Goal: Register for event/course

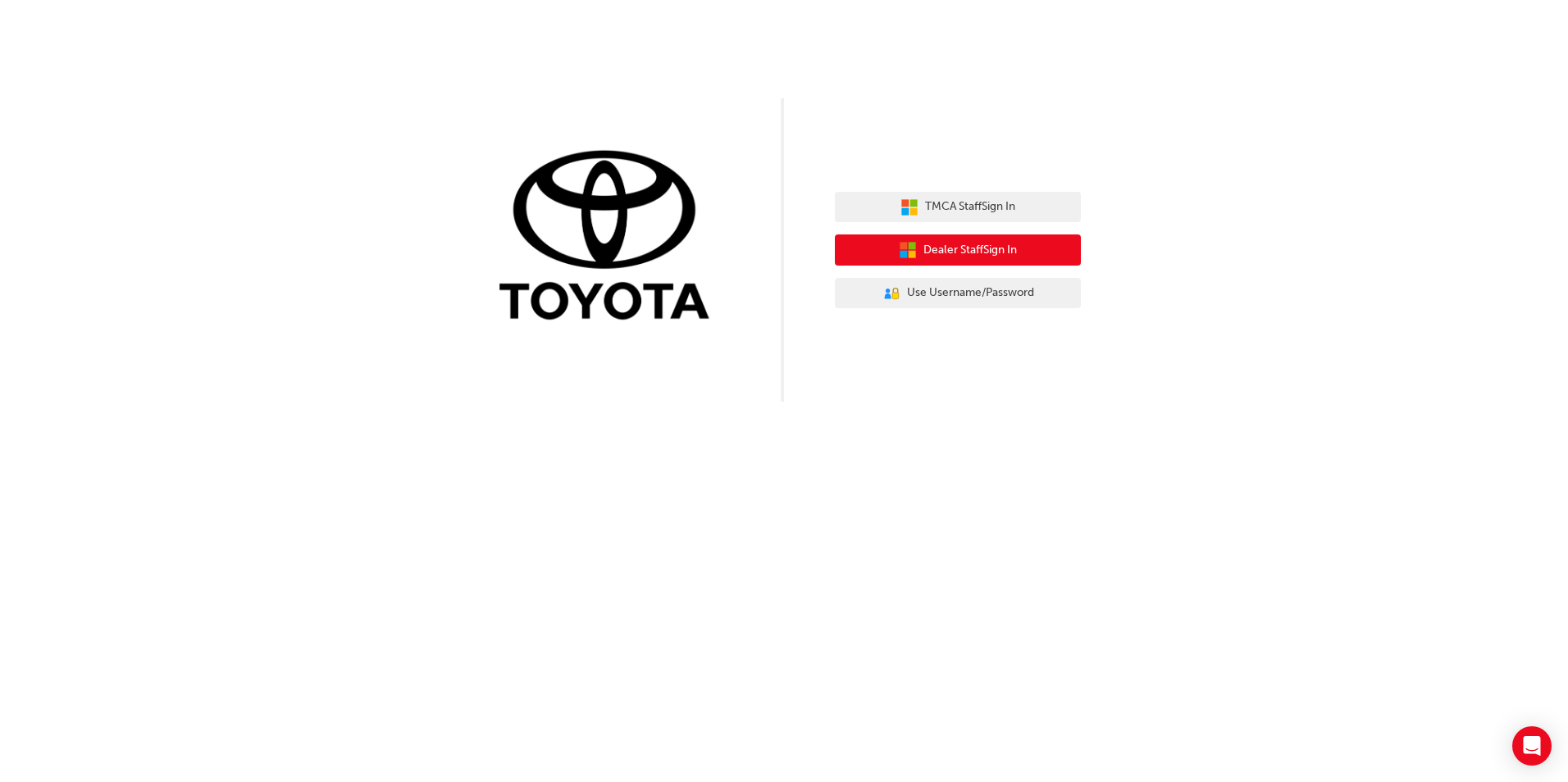
click at [999, 242] on span "Dealer Staff Sign In" at bounding box center [970, 250] width 93 height 19
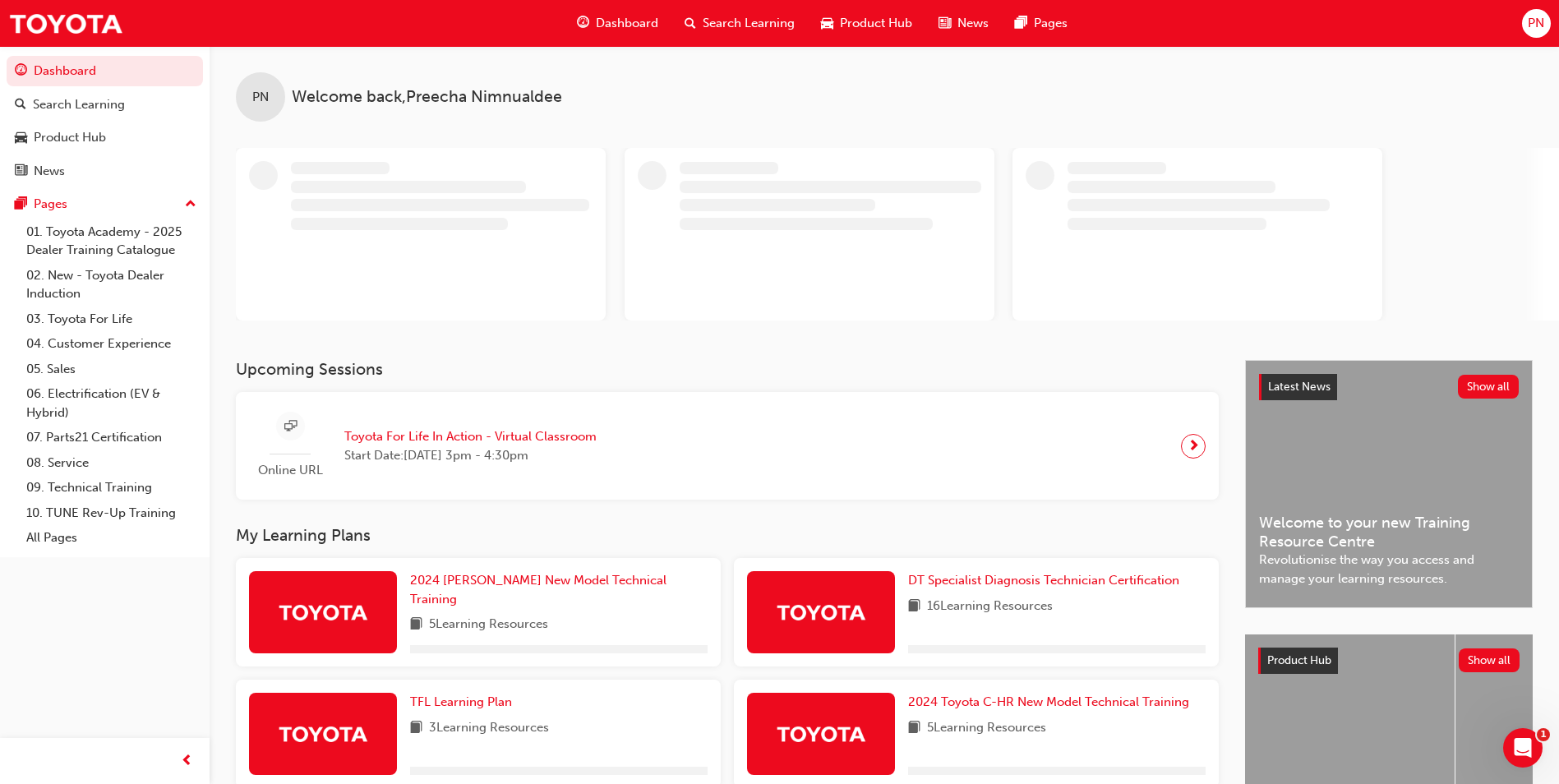
click at [522, 434] on span "Toyota For Life In Action - Virtual Classroom" at bounding box center [471, 436] width 252 height 19
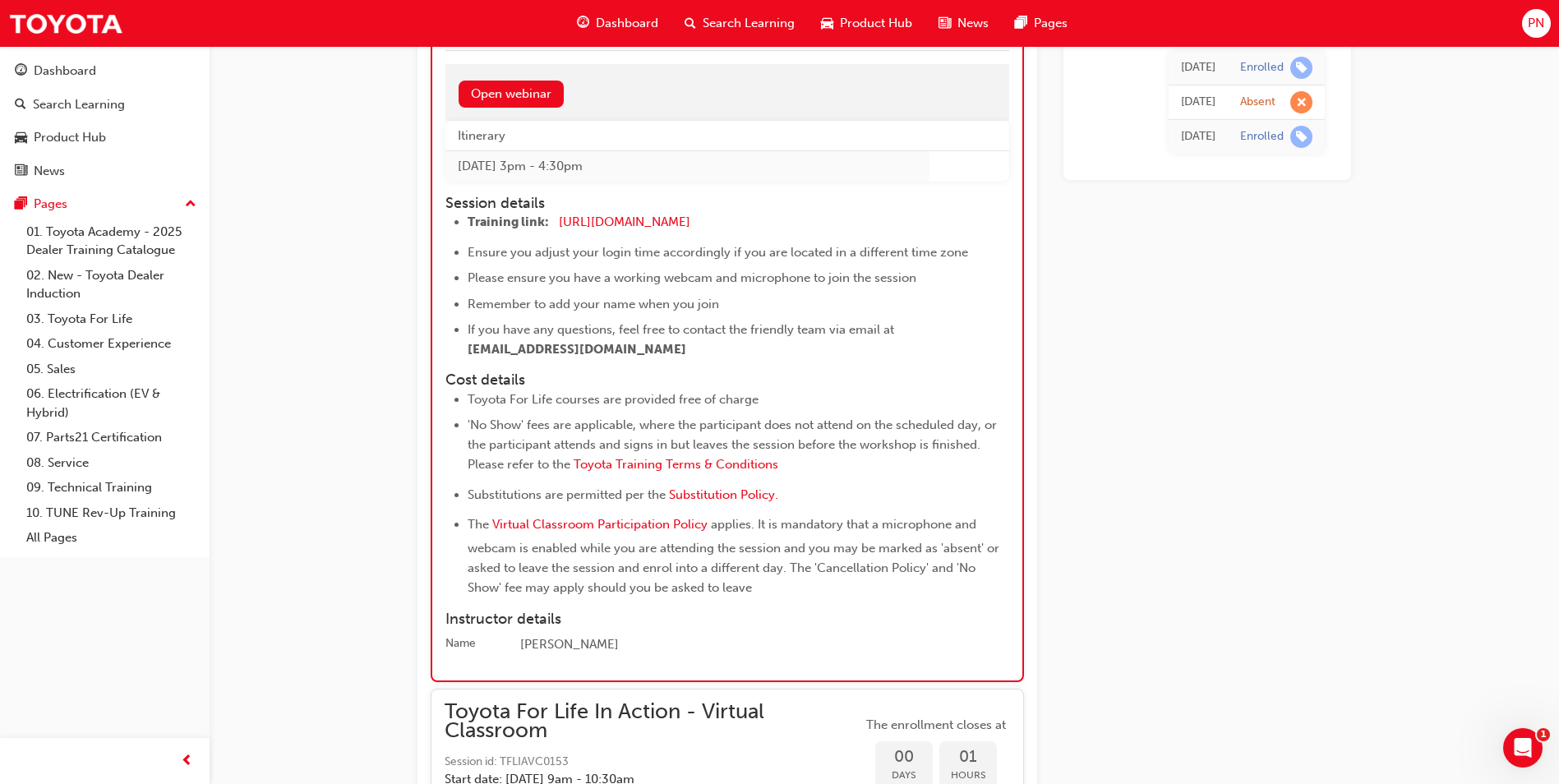
scroll to position [1965, 0]
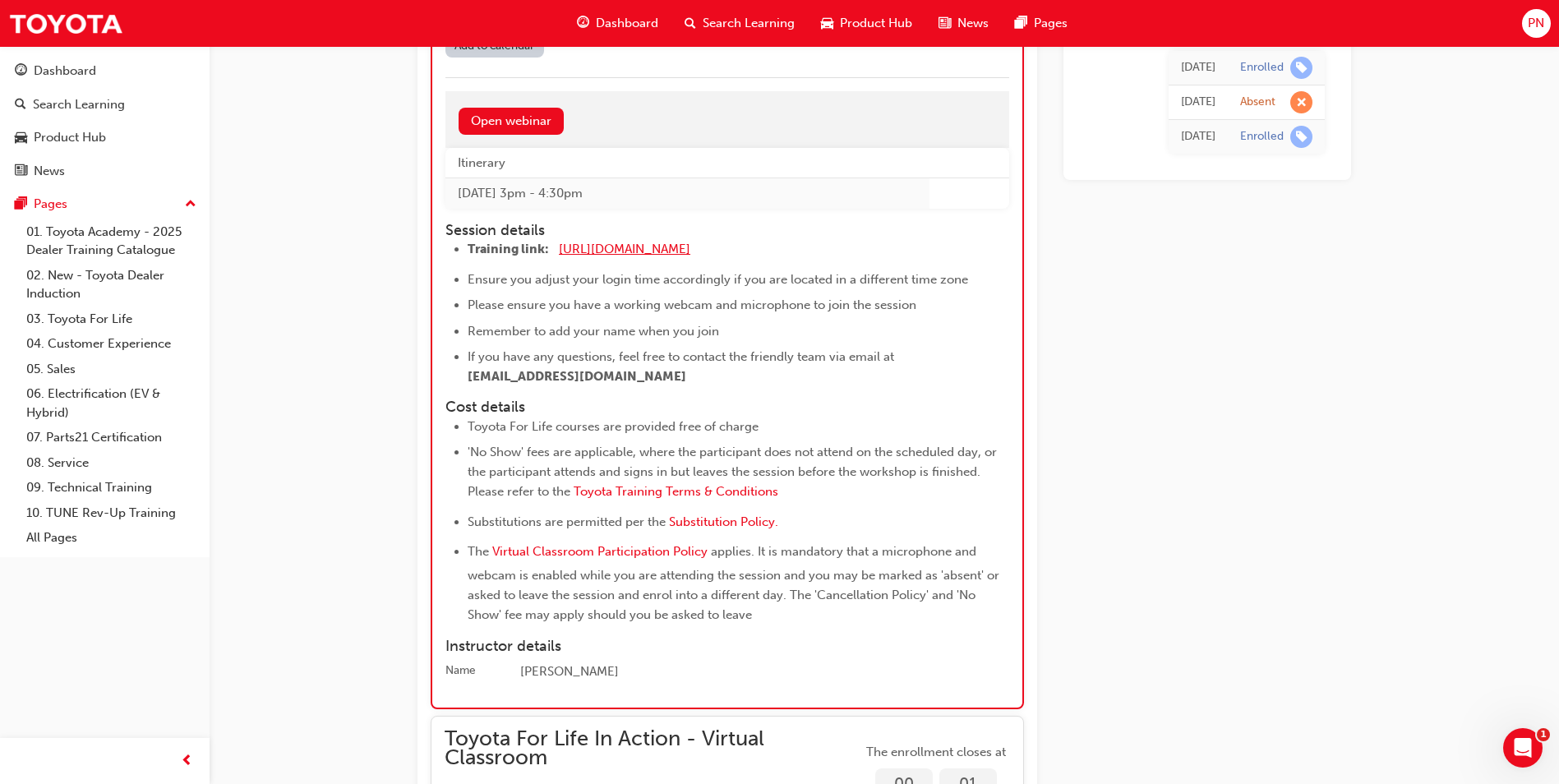
click at [654, 252] on span "[URL][DOMAIN_NAME]" at bounding box center [624, 249] width 131 height 15
